Goal: Find specific page/section: Find specific page/section

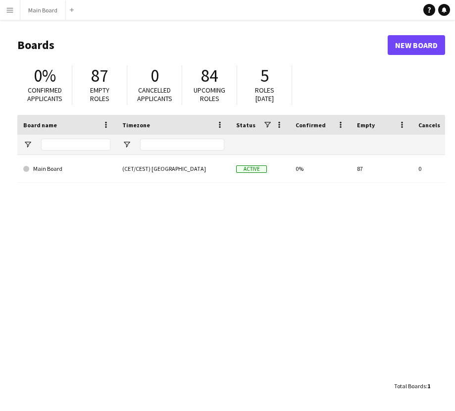
click at [15, 6] on button "Menu" at bounding box center [10, 10] width 20 height 20
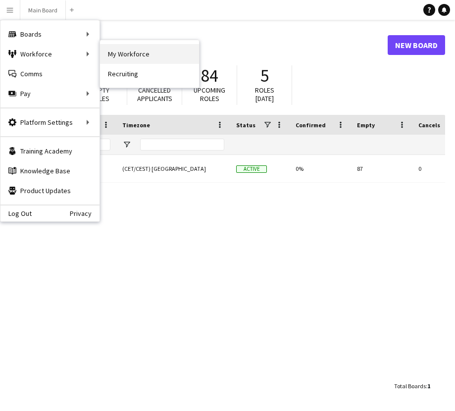
click at [109, 57] on link "My Workforce" at bounding box center [149, 54] width 99 height 20
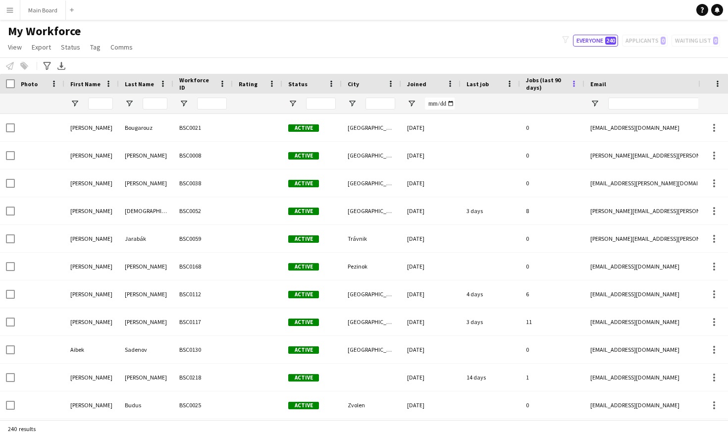
click at [455, 84] on span at bounding box center [574, 83] width 9 height 9
click at [455, 77] on span "Jobs (last 90 days)" at bounding box center [546, 83] width 41 height 15
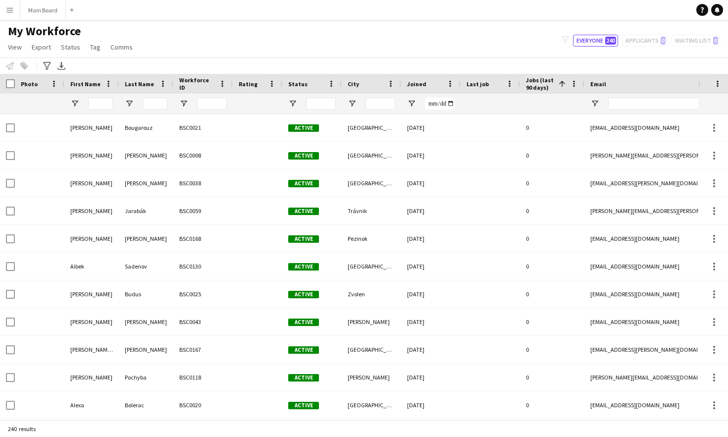
click at [455, 86] on span "Jobs (last 90 days)" at bounding box center [540, 83] width 29 height 15
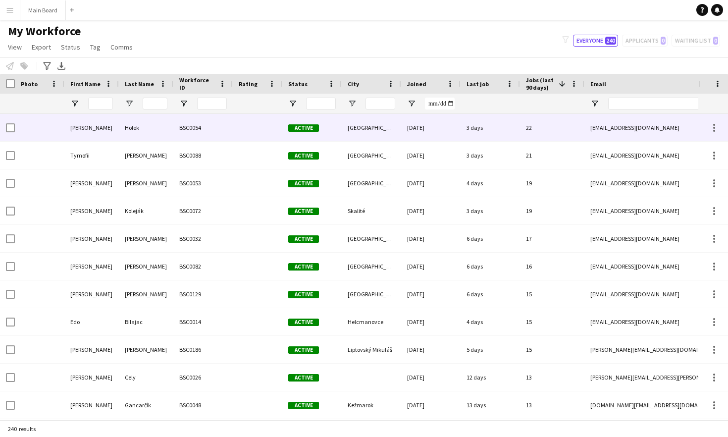
click at [455, 132] on div "22" at bounding box center [552, 127] width 64 height 27
